Goal: Register for event/course

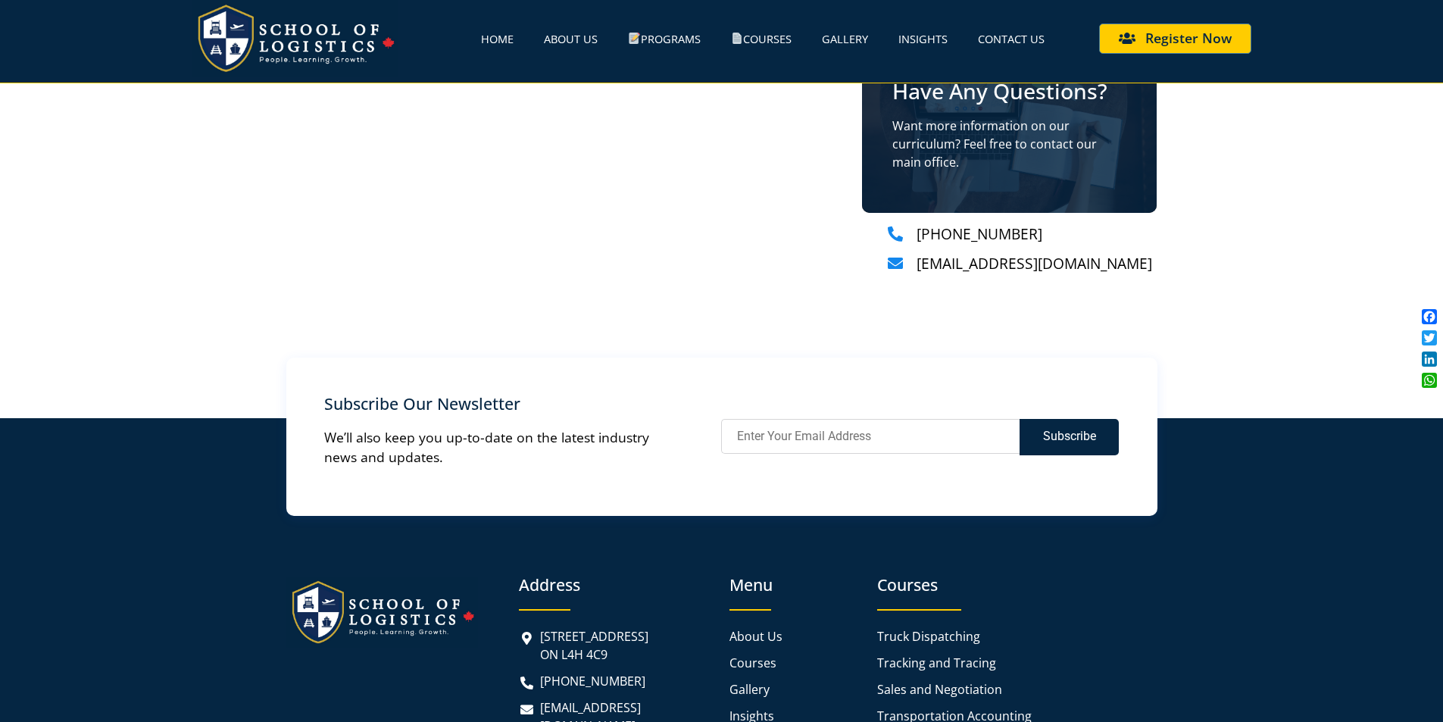
scroll to position [1395, 0]
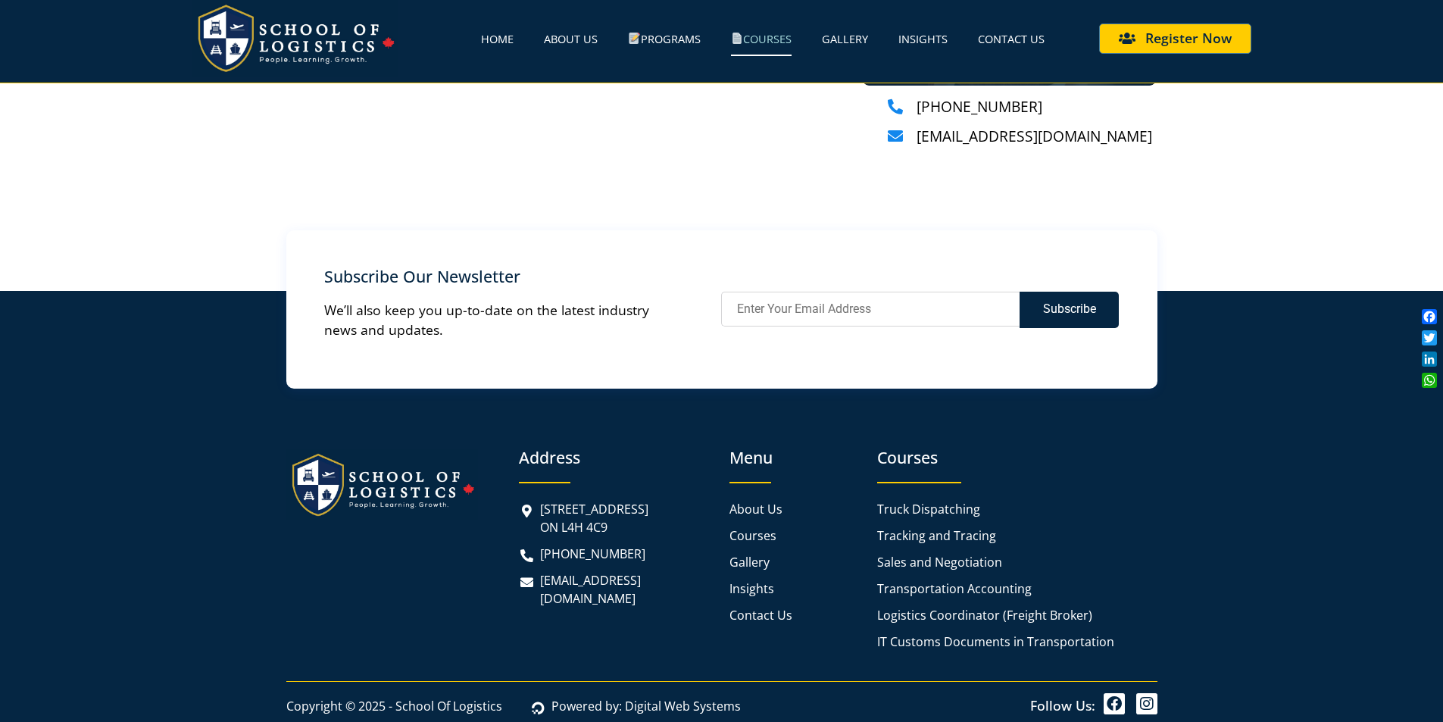
click at [766, 31] on link "Courses" at bounding box center [761, 38] width 61 height 35
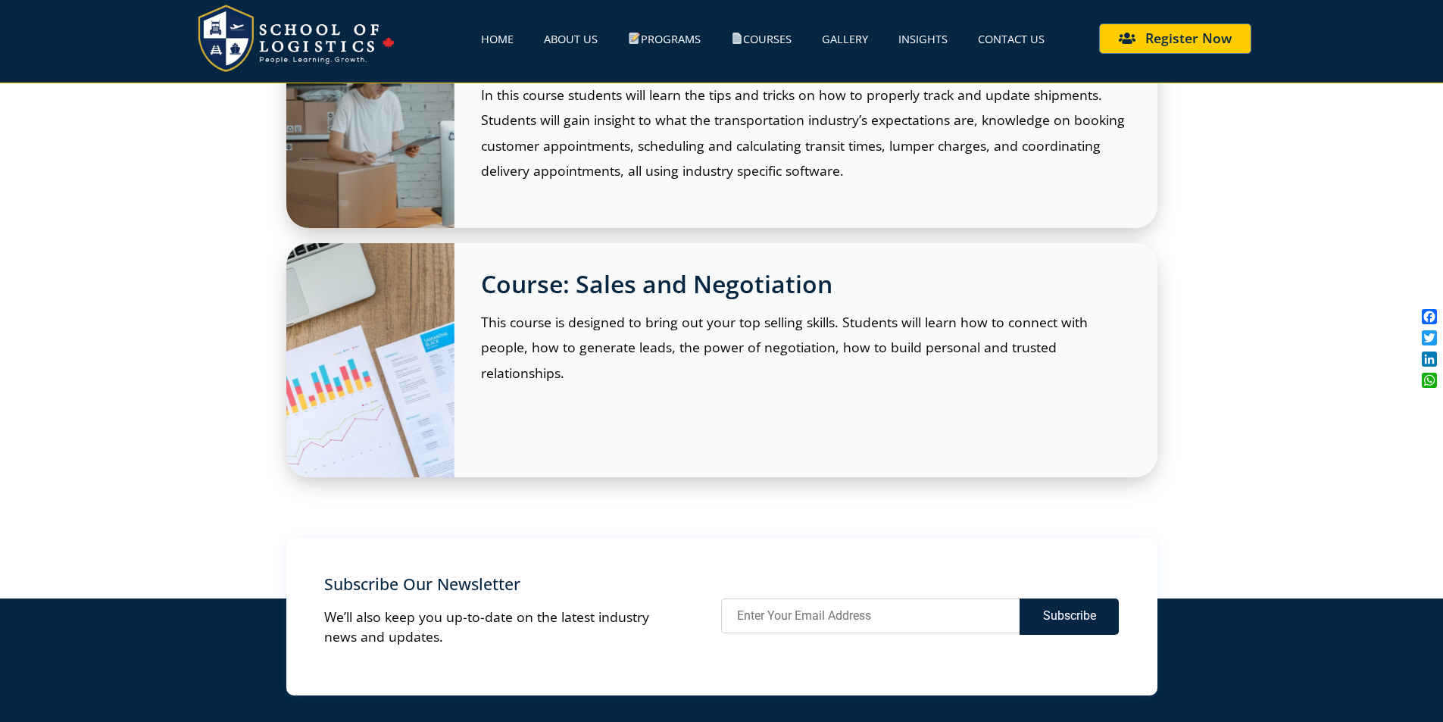
scroll to position [2213, 0]
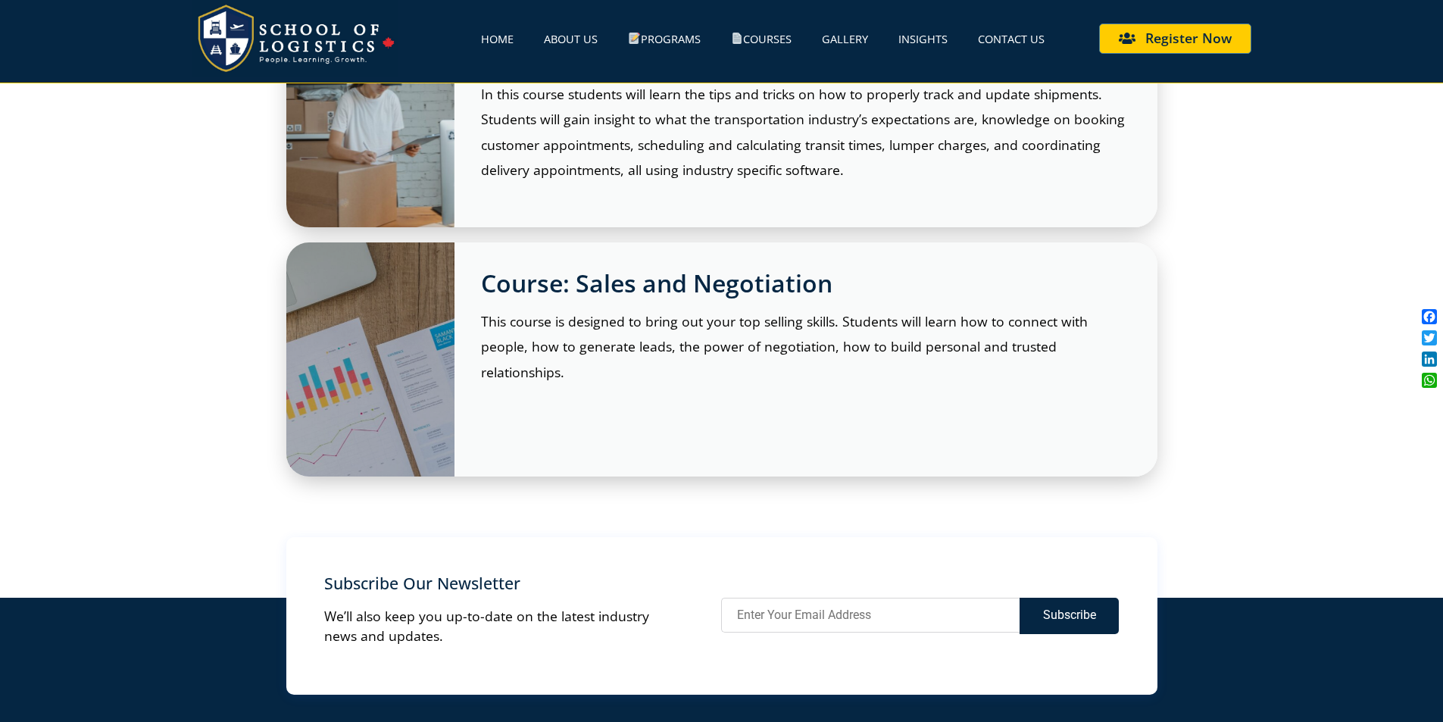
click at [708, 338] on div "This course is designed to bring out your top selling skills. Students will lea…" at bounding box center [806, 347] width 650 height 76
click at [688, 288] on h2 "Course: Sales and Negotiation" at bounding box center [806, 283] width 650 height 29
click at [389, 380] on div at bounding box center [370, 359] width 168 height 234
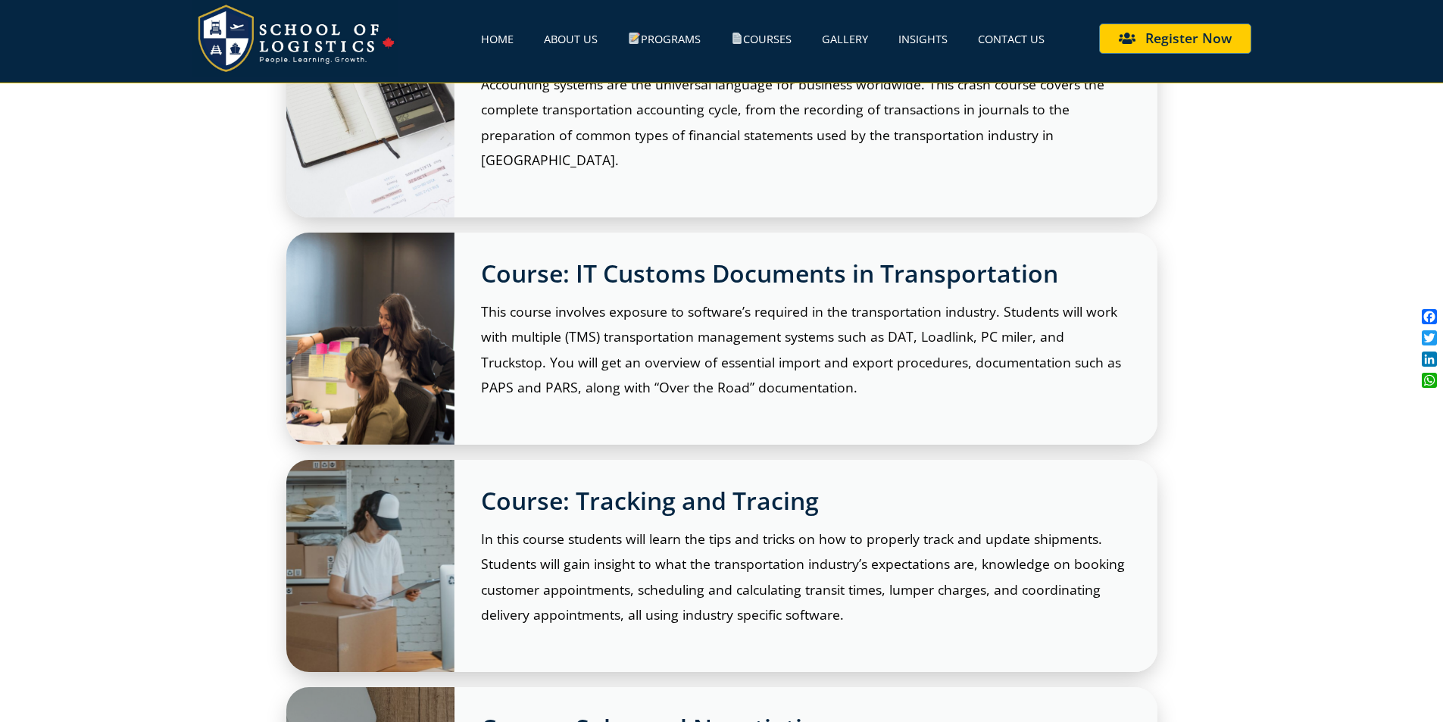
scroll to position [1758, 0]
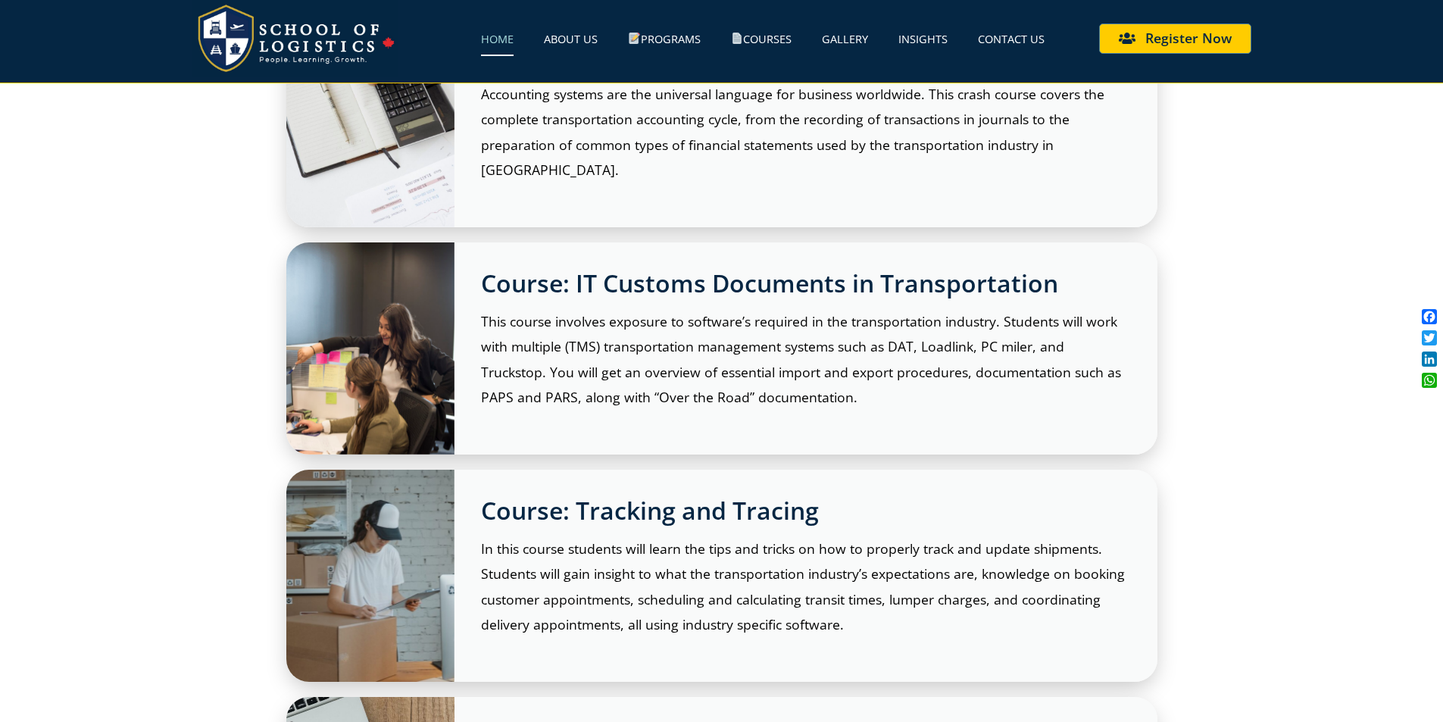
click at [492, 33] on link "Home" at bounding box center [497, 38] width 33 height 35
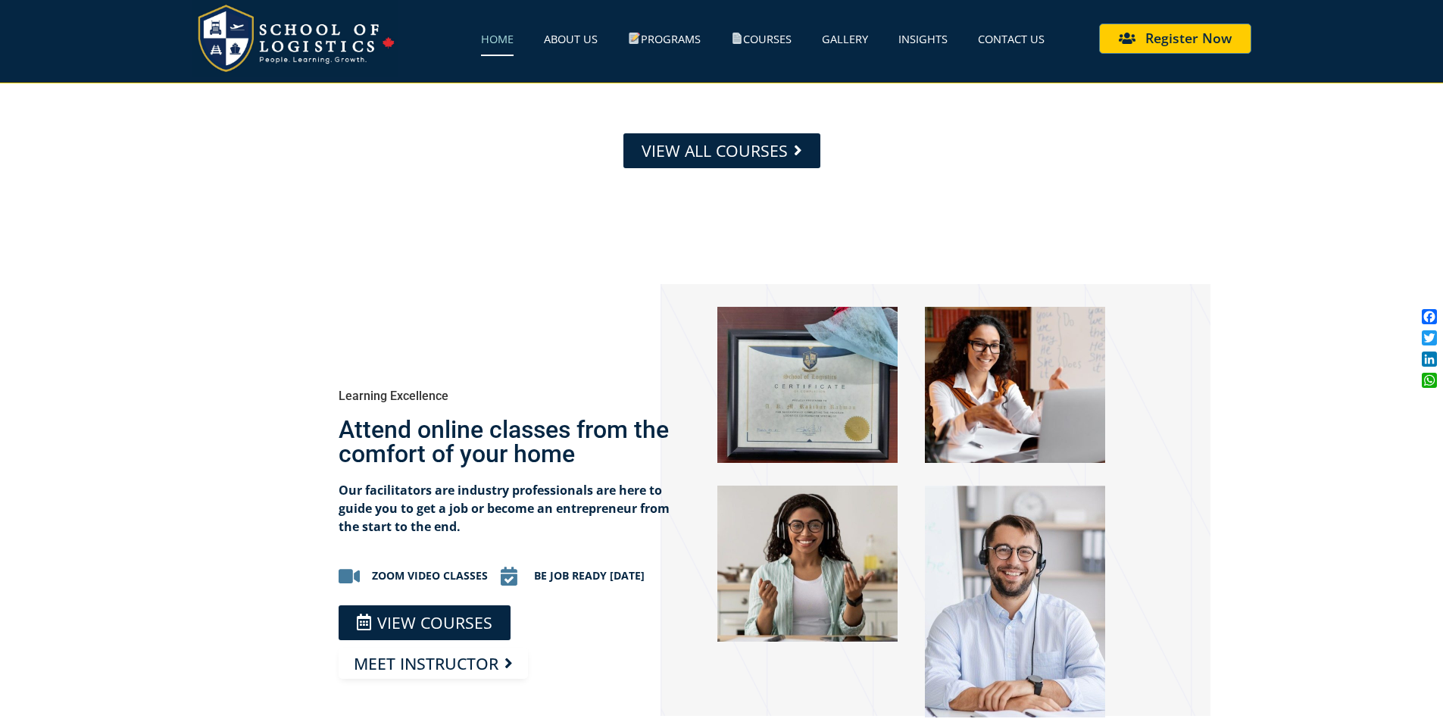
scroll to position [758, 0]
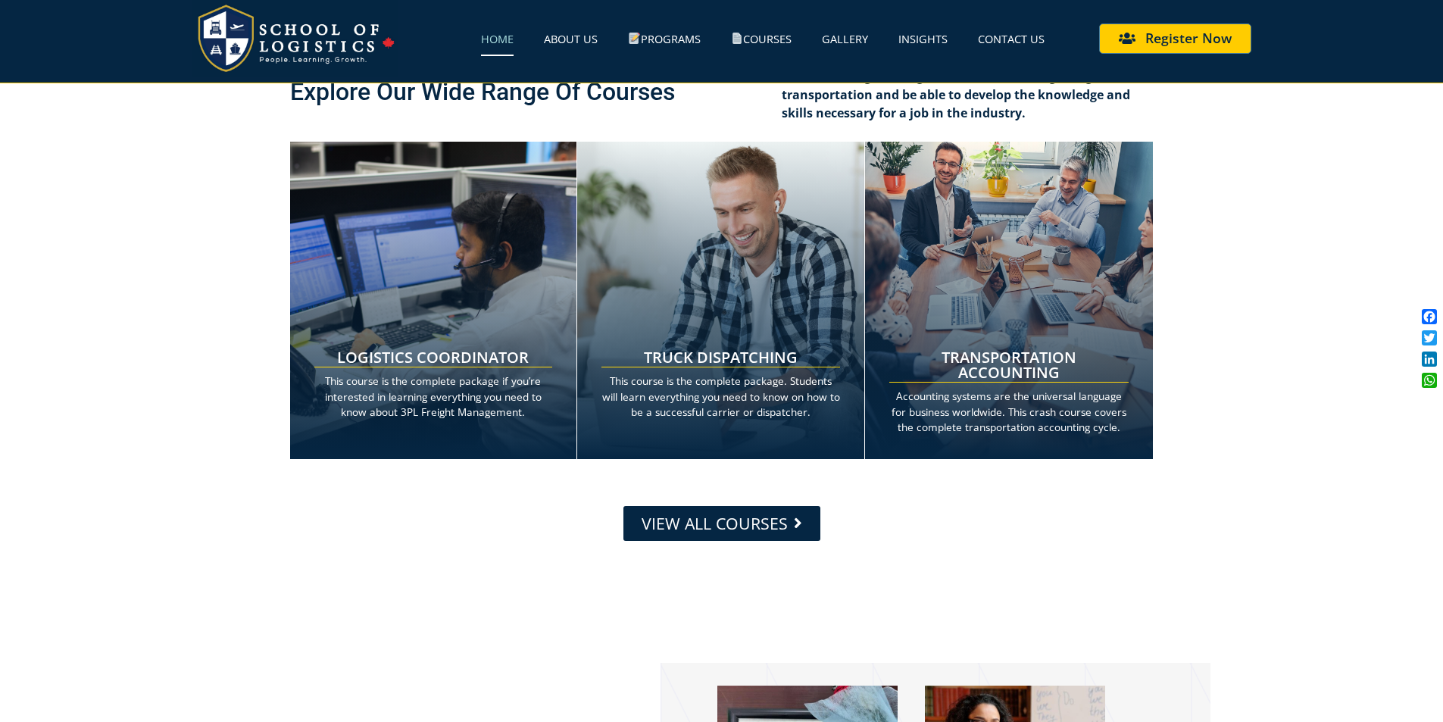
click at [731, 515] on span "View all courses" at bounding box center [715, 523] width 146 height 16
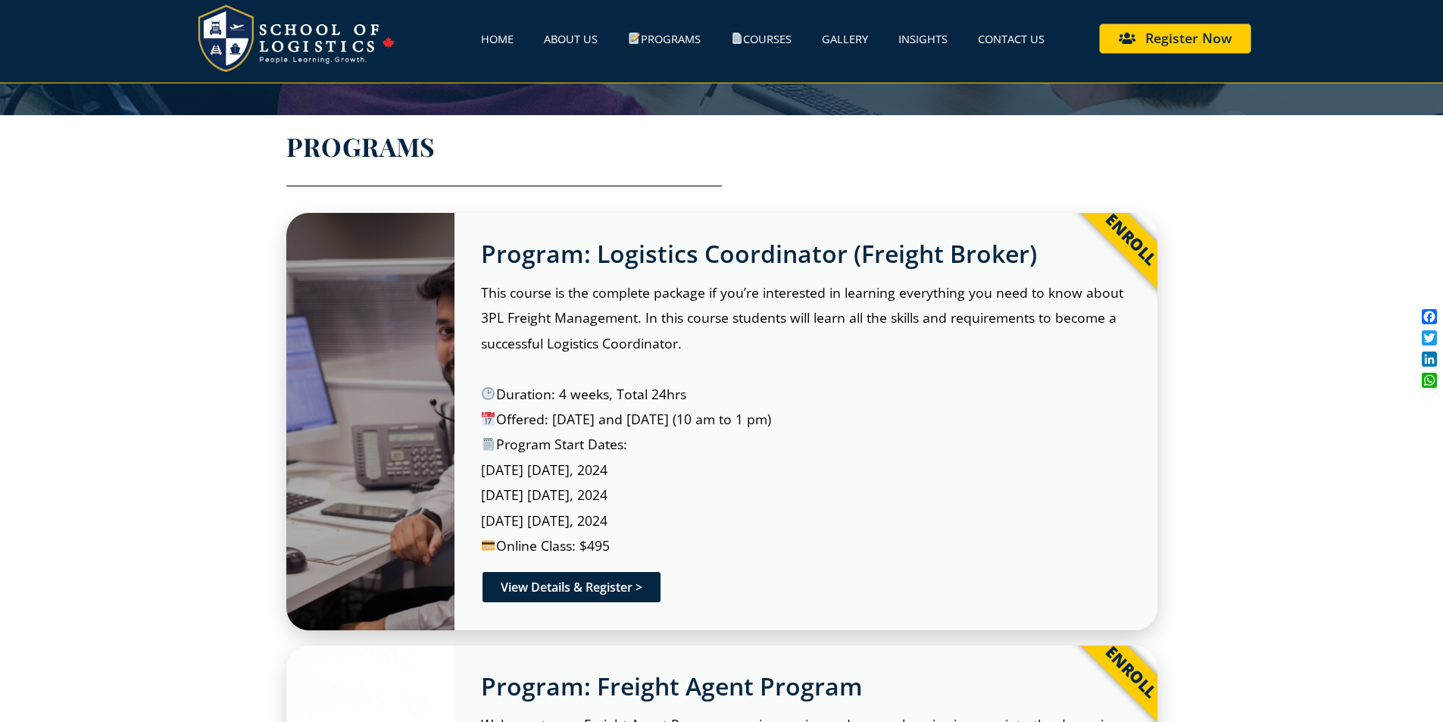
scroll to position [303, 0]
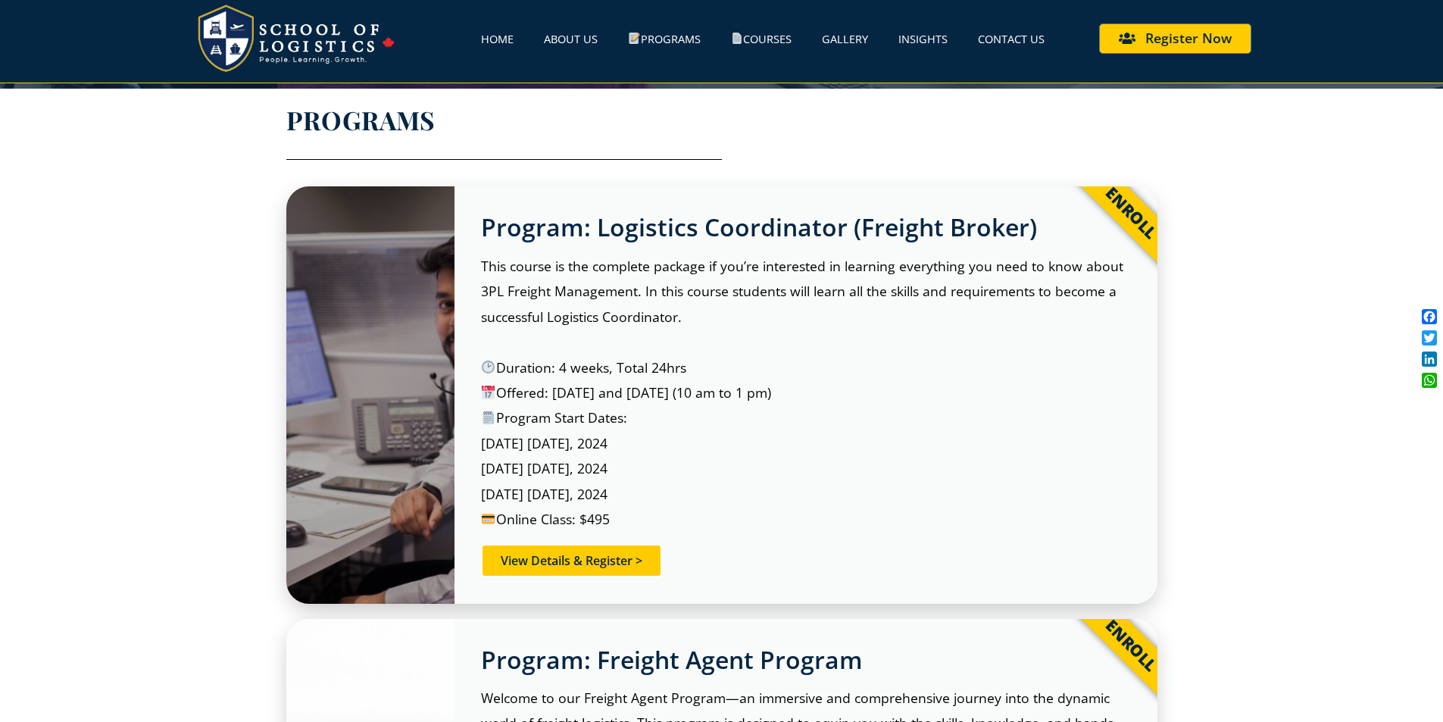
click at [649, 567] on link "View Details & Register >" at bounding box center [571, 560] width 181 height 33
